Goal: Navigation & Orientation: Find specific page/section

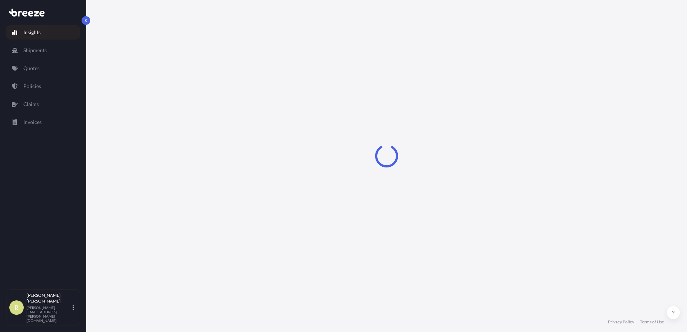
select select "2025"
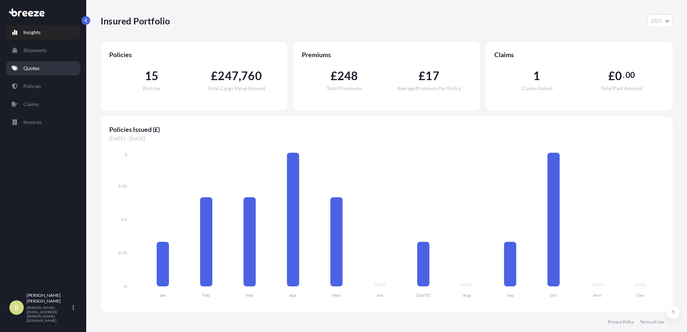
click at [40, 66] on p "Quotes" at bounding box center [31, 68] width 16 height 7
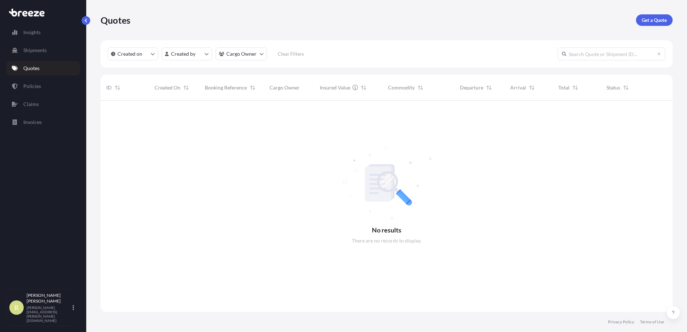
scroll to position [232, 566]
click at [40, 89] on p "Policies" at bounding box center [32, 86] width 18 height 7
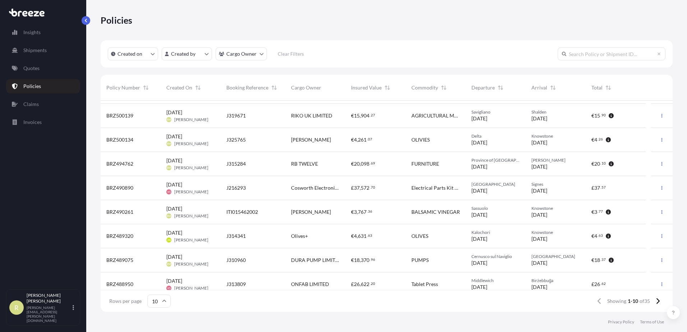
scroll to position [51, 0]
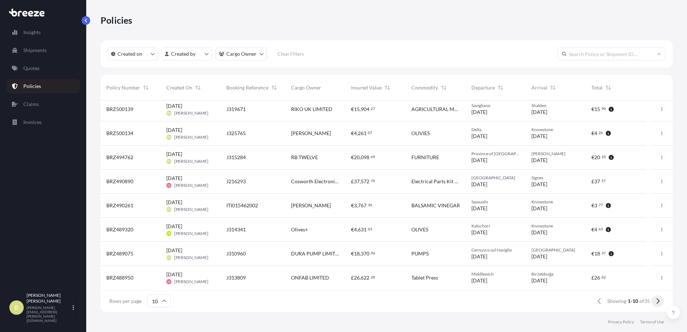
click at [658, 302] on icon at bounding box center [657, 301] width 3 height 6
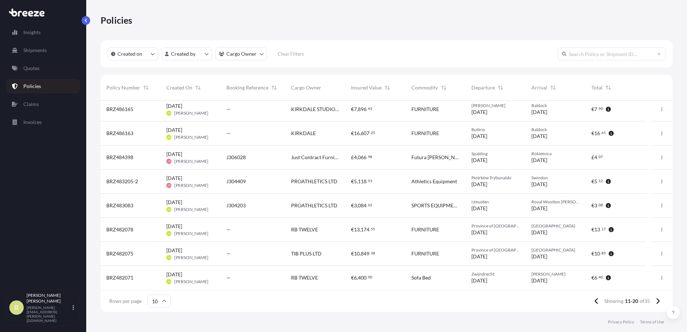
scroll to position [0, 0]
